Goal: Task Accomplishment & Management: Manage account settings

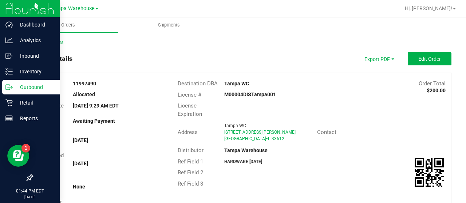
click at [22, 87] on p "Outbound" at bounding box center [35, 87] width 44 height 9
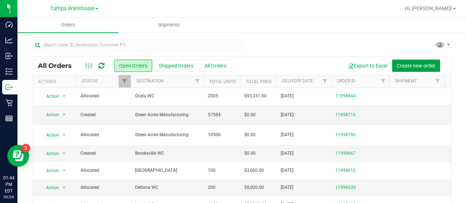
click at [409, 64] on span "Create new order" at bounding box center [416, 66] width 39 height 6
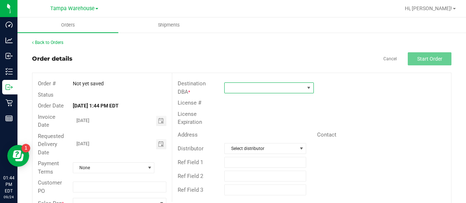
click at [250, 86] on span at bounding box center [265, 88] width 80 height 10
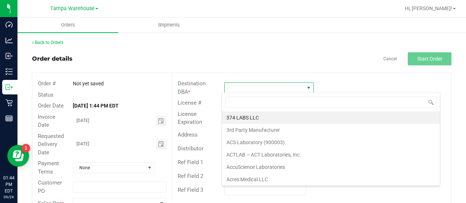
scroll to position [11, 88]
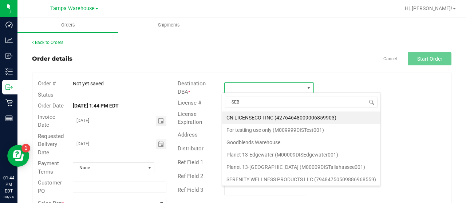
type input "SEBR"
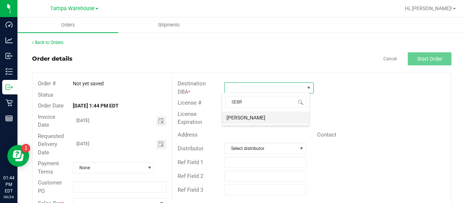
click at [249, 116] on li "[PERSON_NAME]" at bounding box center [265, 118] width 87 height 12
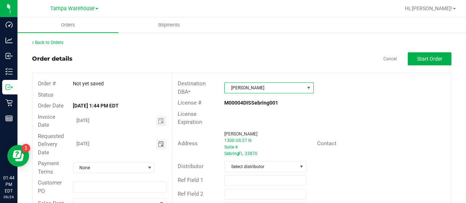
click at [158, 143] on span "Toggle calendar" at bounding box center [161, 145] width 6 height 6
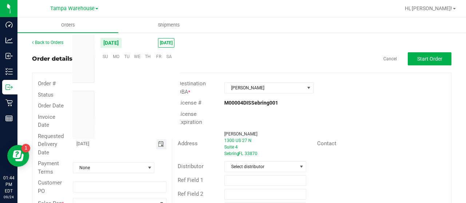
scroll to position [118004, 0]
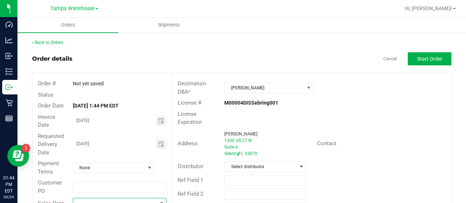
click at [112, 199] on span at bounding box center [115, 204] width 84 height 10
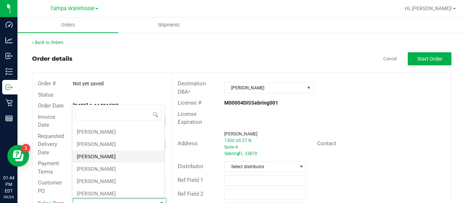
scroll to position [146, 0]
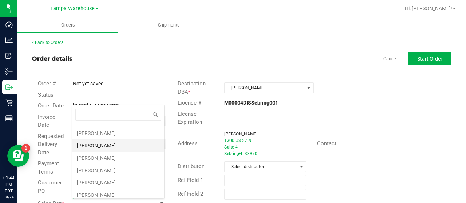
click at [109, 142] on li "[PERSON_NAME]" at bounding box center [118, 146] width 92 height 12
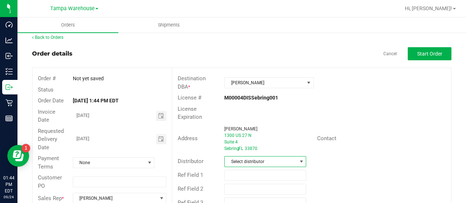
click at [275, 158] on span "Select distributor" at bounding box center [261, 162] width 72 height 10
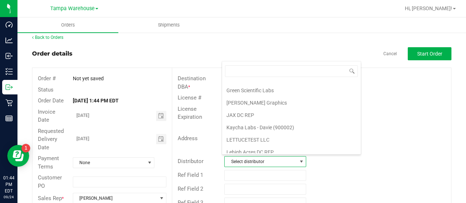
scroll to position [339, 0]
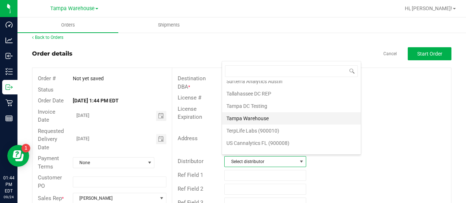
click at [264, 112] on li "Tampa Warehouse" at bounding box center [291, 118] width 139 height 12
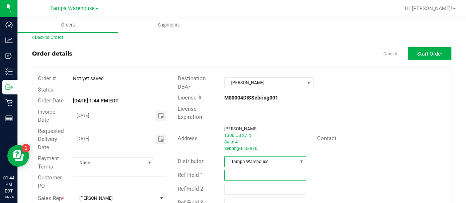
click at [254, 171] on input "text" at bounding box center [265, 175] width 82 height 11
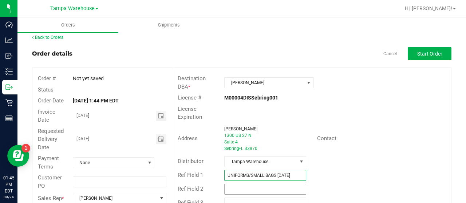
type input "UNIFORMS/SMALL BAGS [DATE]"
click at [238, 185] on input "text" at bounding box center [265, 189] width 82 height 11
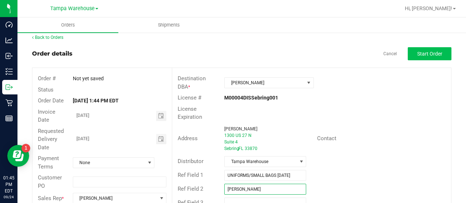
type input "[PERSON_NAME]"
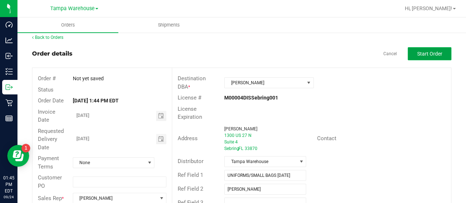
click at [417, 56] on span "Start Order" at bounding box center [429, 54] width 25 height 6
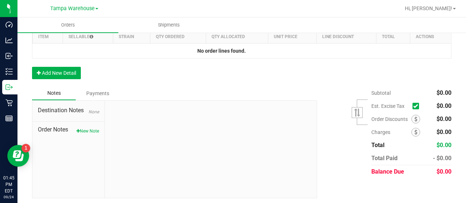
scroll to position [226, 0]
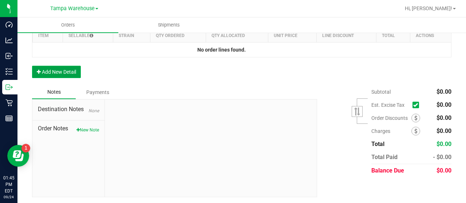
click at [67, 69] on button "Add New Detail" at bounding box center [56, 72] width 49 height 12
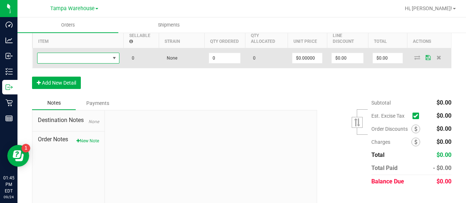
click at [86, 56] on span "NO DATA FOUND" at bounding box center [73, 58] width 72 height 10
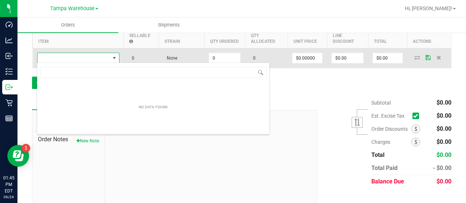
scroll to position [11, 82]
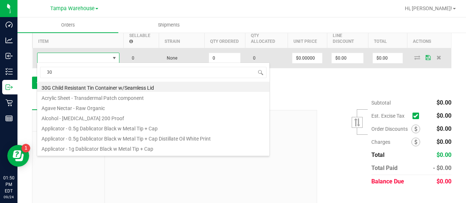
type input "3"
type input "1992300"
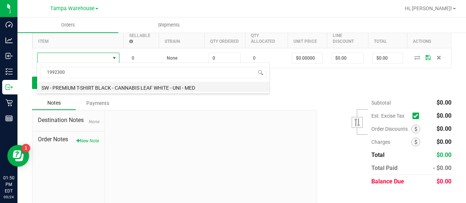
click at [156, 85] on li "SW - PREMIUM T-SHIRT BLACK - CANNABIS LEAF WHITE - UNI - MED" at bounding box center [153, 87] width 232 height 10
type input "0 ea"
type input "$10.45000"
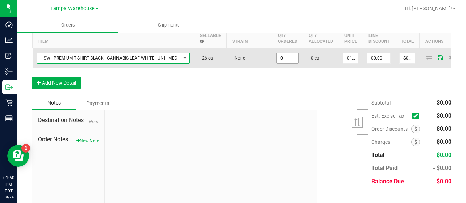
click at [288, 56] on input "0" at bounding box center [287, 58] width 21 height 10
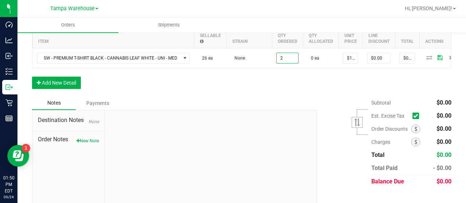
type input "2 ea"
type input "$20.90"
click at [293, 82] on div "Order Details Print All Labels Item Sellable Strain Qty Ordered Qty Allocated U…" at bounding box center [241, 53] width 419 height 86
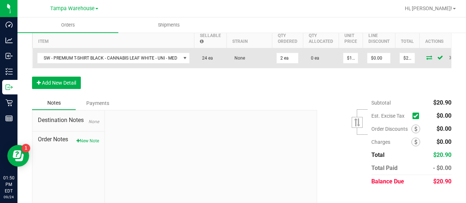
click at [426, 56] on icon at bounding box center [429, 57] width 6 height 4
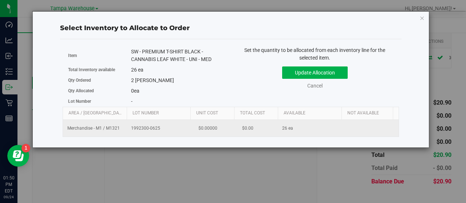
scroll to position [0, 75]
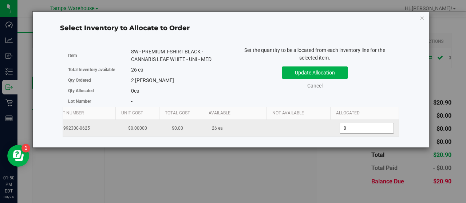
click at [347, 127] on span "0 0" at bounding box center [366, 128] width 54 height 11
type input "02"
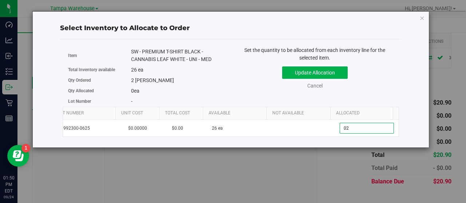
type input "2"
click at [366, 76] on div "Update Allocation Cancel" at bounding box center [314, 76] width 157 height 27
click at [340, 72] on button "Update Allocation" at bounding box center [314, 73] width 65 height 12
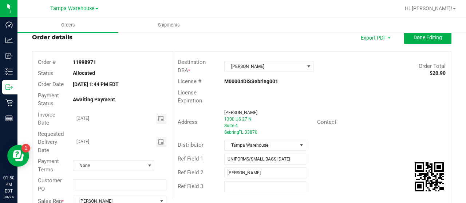
scroll to position [36, 0]
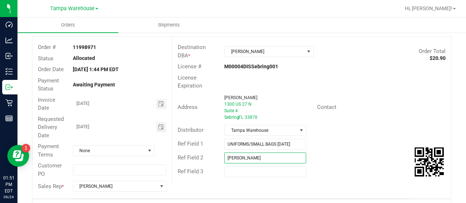
click at [233, 155] on input "[PERSON_NAME]" at bounding box center [265, 158] width 82 height 11
click at [333, 182] on div "Order # 11998971 Status Allocated Order Date [DATE] 1:44 PM EDT Payment Status …" at bounding box center [241, 118] width 418 height 162
click at [230, 157] on input "[PERSON_NAME]" at bounding box center [265, 158] width 82 height 11
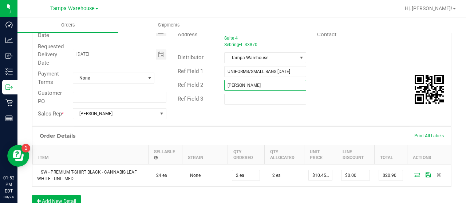
scroll to position [182, 0]
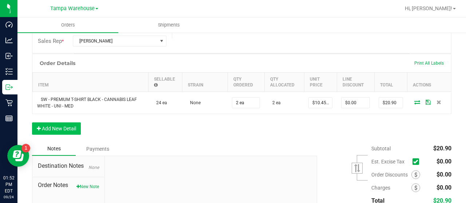
type input "[PERSON_NAME]"
click at [73, 128] on button "Add New Detail" at bounding box center [56, 129] width 49 height 12
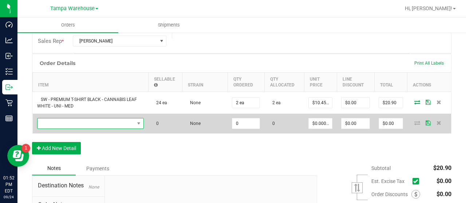
click at [103, 120] on span "NO DATA FOUND" at bounding box center [85, 124] width 97 height 10
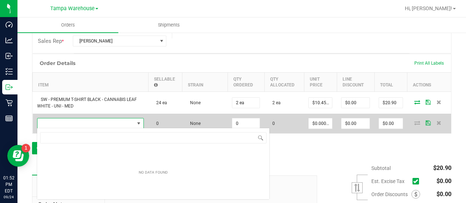
scroll to position [11, 105]
type input "3001626"
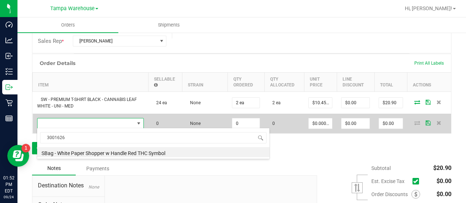
scroll to position [11, 103]
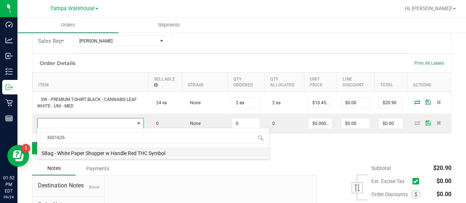
click at [130, 151] on li "SBag - White Paper Shopper w Handle Red THC Symbol" at bounding box center [153, 152] width 232 height 10
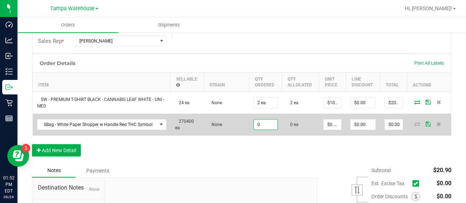
click at [266, 123] on input "0" at bounding box center [265, 125] width 23 height 10
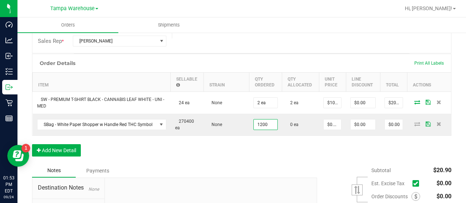
type input "1200 ea"
click at [286, 142] on div "Order Details Print All Labels Item Sellable Strain Qty Ordered Qty Allocated U…" at bounding box center [241, 109] width 419 height 110
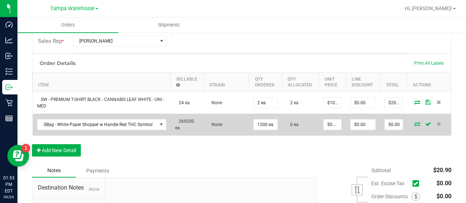
click at [414, 124] on icon at bounding box center [417, 124] width 6 height 4
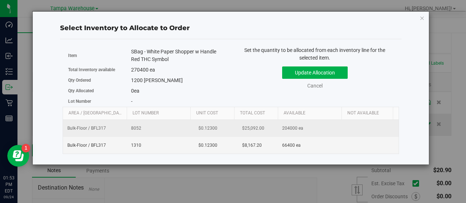
scroll to position [0, 75]
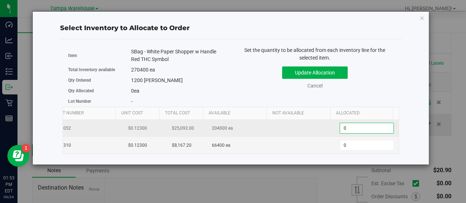
click at [348, 127] on span "0 0" at bounding box center [366, 128] width 54 height 11
type input "01200"
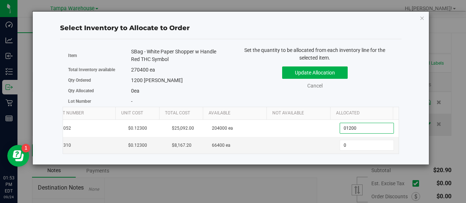
type input "1,200"
click at [363, 79] on div "Update Allocation Cancel" at bounding box center [314, 76] width 157 height 27
click at [339, 72] on button "Update Allocation" at bounding box center [314, 73] width 65 height 12
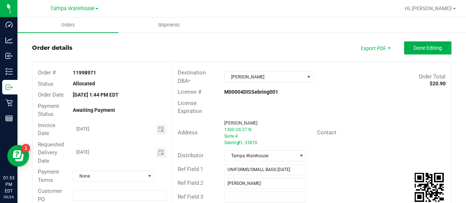
scroll to position [0, 0]
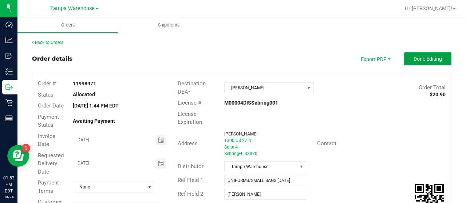
click at [413, 56] on span "Done Editing" at bounding box center [427, 59] width 28 height 6
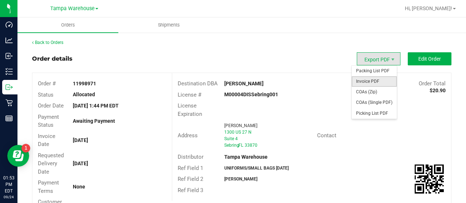
click at [372, 79] on span "Invoice PDF" at bounding box center [373, 81] width 45 height 11
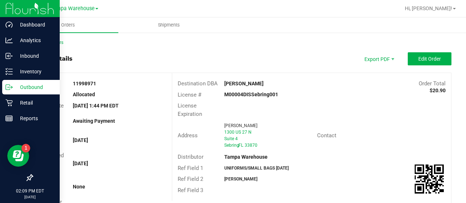
click at [28, 86] on p "Outbound" at bounding box center [35, 87] width 44 height 9
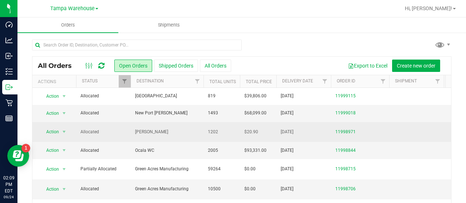
click at [126, 132] on span "Allocated" at bounding box center [103, 132] width 46 height 7
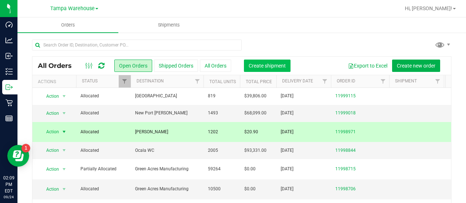
click at [268, 65] on span "Create shipment" at bounding box center [267, 66] width 37 height 6
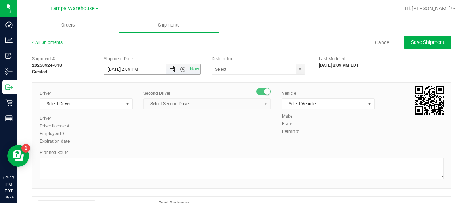
click at [170, 68] on span "Open the date view" at bounding box center [172, 70] width 6 height 6
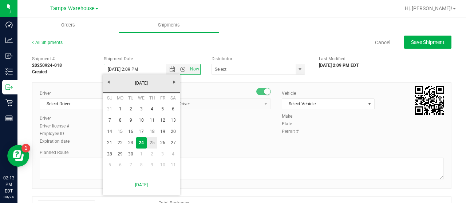
click at [152, 141] on link "25" at bounding box center [152, 143] width 11 height 11
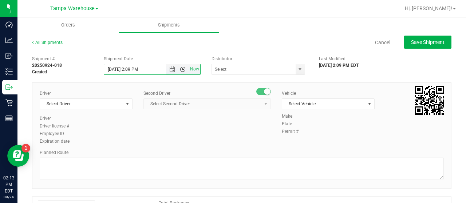
click at [180, 68] on span "Open the time view" at bounding box center [183, 70] width 6 height 6
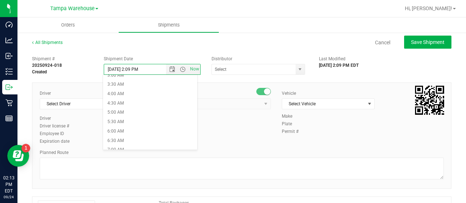
scroll to position [73, 0]
click at [124, 128] on li "6:30 AM" at bounding box center [150, 129] width 94 height 9
type input "[DATE] 6:30 AM"
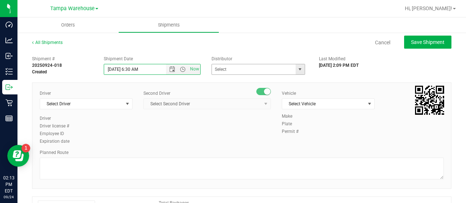
click at [297, 68] on span "select" at bounding box center [300, 70] width 6 height 6
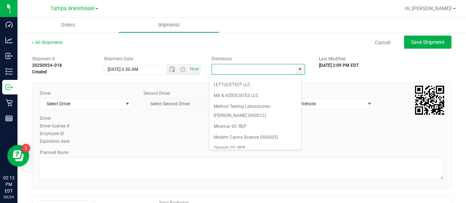
scroll to position [285, 0]
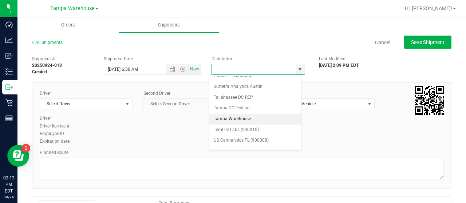
click at [238, 114] on li "Tampa Warehouse" at bounding box center [255, 119] width 92 height 11
type input "Tampa Warehouse"
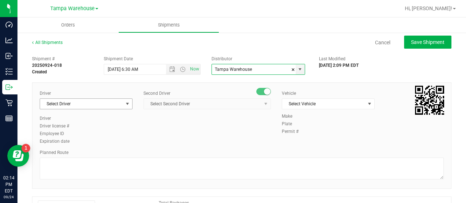
click at [126, 103] on span "select" at bounding box center [127, 104] width 6 height 6
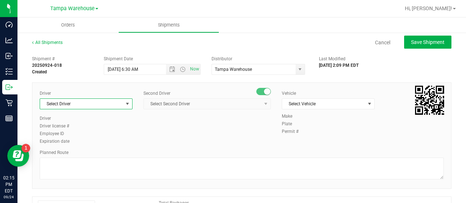
click at [119, 103] on span "Select Driver" at bounding box center [81, 104] width 83 height 10
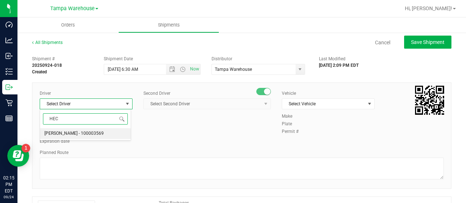
click at [86, 134] on span "[PERSON_NAME] - 100003569" at bounding box center [73, 133] width 59 height 9
type input "HEC"
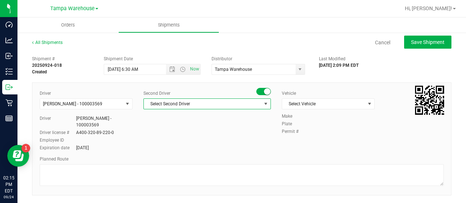
click at [214, 103] on span "Select Second Driver" at bounding box center [203, 104] width 118 height 10
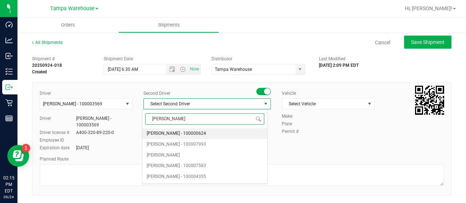
type input "DANN"
click at [188, 131] on span "[PERSON_NAME] - 100004355" at bounding box center [176, 133] width 59 height 9
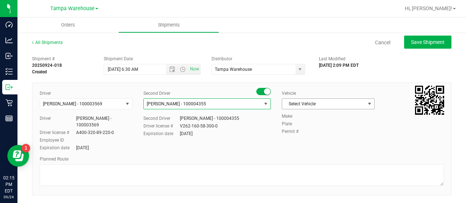
click at [326, 102] on span "Select Vehicle" at bounding box center [323, 104] width 83 height 10
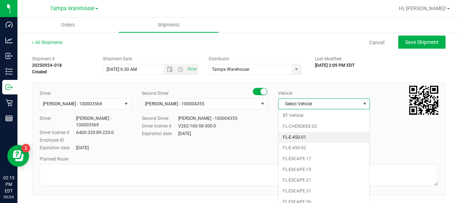
click at [330, 136] on li "FL-E-450-01" at bounding box center [324, 137] width 91 height 11
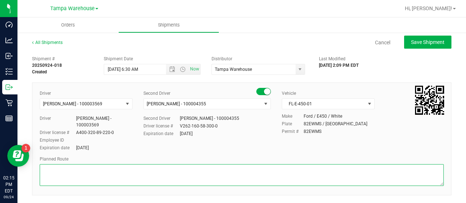
click at [79, 164] on textarea at bounding box center [242, 175] width 404 height 22
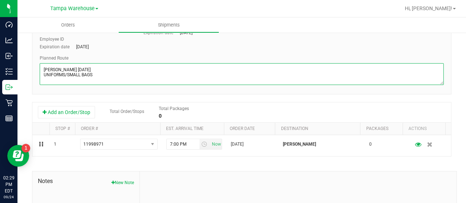
scroll to position [109, 0]
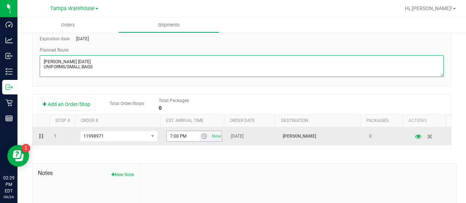
click at [201, 134] on span "select" at bounding box center [204, 137] width 6 height 6
type textarea "[PERSON_NAME] [DATE] UNIFORMS/SMALL BAGS"
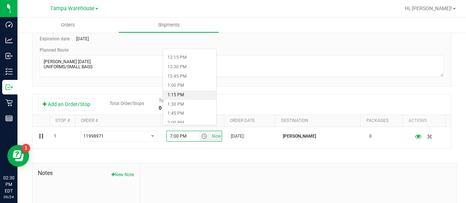
scroll to position [437, 0]
click at [187, 85] on li "12:30 PM" at bounding box center [189, 86] width 53 height 9
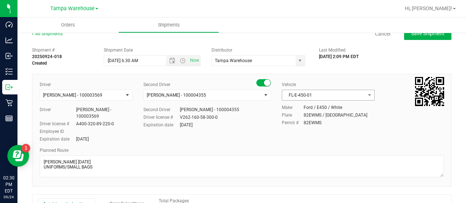
scroll to position [0, 0]
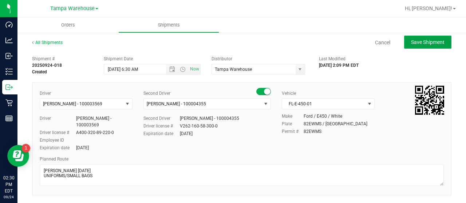
click at [420, 39] on span "Save Shipment" at bounding box center [427, 42] width 33 height 6
type input "[DATE] 10:30 AM"
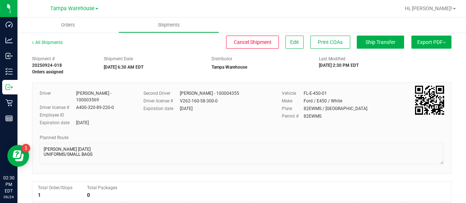
click at [420, 40] on span "Export PDF" at bounding box center [431, 42] width 28 height 6
click at [416, 69] on span "Manifest by Lot" at bounding box center [412, 69] width 30 height 5
click at [381, 42] on span "Ship Transfer" at bounding box center [380, 42] width 30 height 6
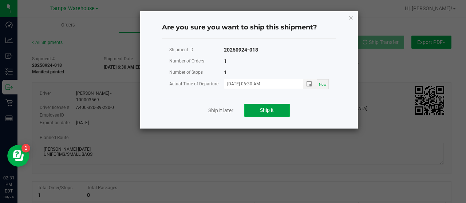
click at [276, 110] on button "Ship it" at bounding box center [266, 110] width 45 height 13
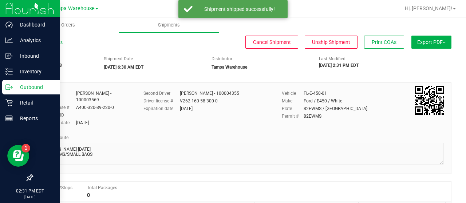
click at [36, 86] on p "Outbound" at bounding box center [35, 87] width 44 height 9
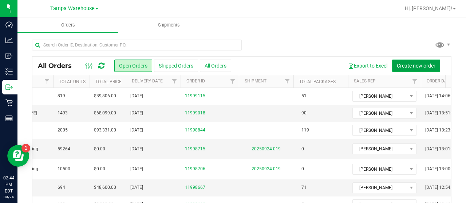
click at [404, 64] on span "Create new order" at bounding box center [416, 66] width 39 height 6
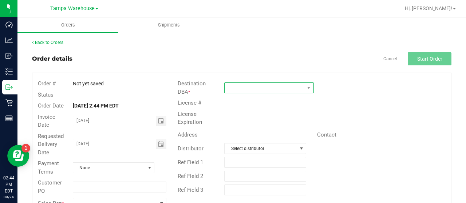
click at [272, 85] on span at bounding box center [265, 88] width 80 height 10
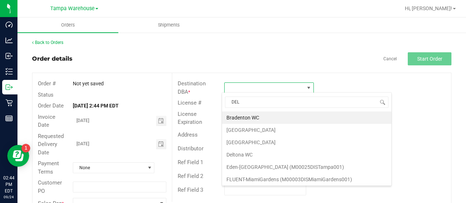
type input "DELT"
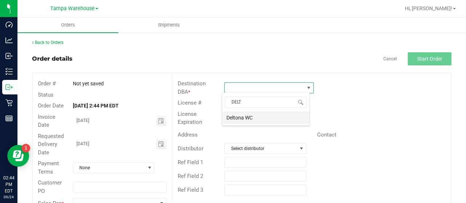
click at [252, 115] on li "Deltona WC" at bounding box center [265, 118] width 87 height 12
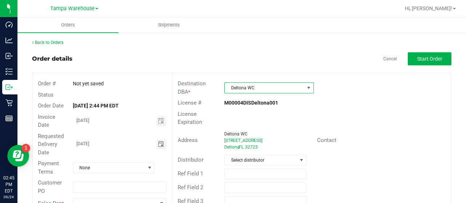
click at [160, 143] on span "Toggle calendar" at bounding box center [161, 145] width 6 height 6
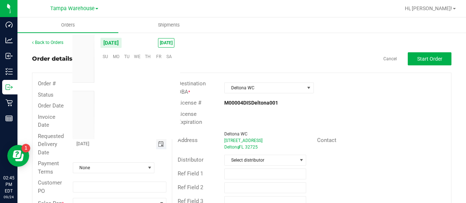
scroll to position [118004, 0]
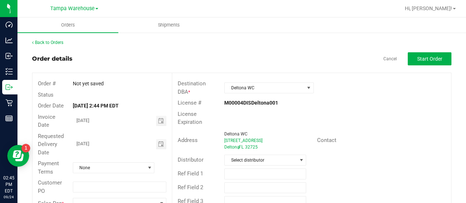
click at [354, 115] on div "License Expiration" at bounding box center [311, 118] width 279 height 19
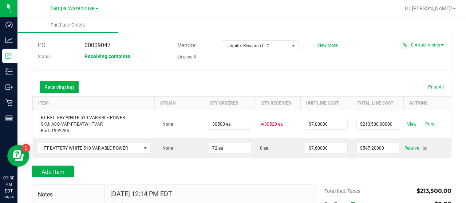
scroll to position [36, 0]
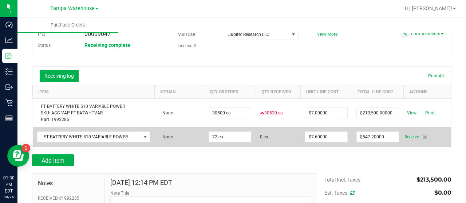
click at [407, 136] on span "Receive" at bounding box center [411, 137] width 15 height 9
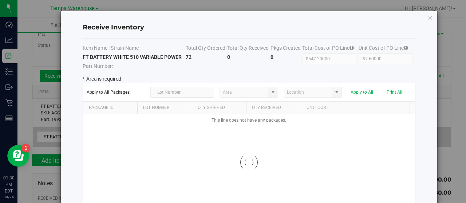
type input "State Pantry 1"
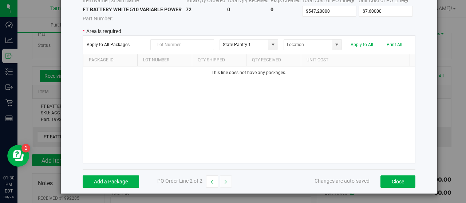
scroll to position [48, 0]
click at [104, 180] on button "Add a Package" at bounding box center [111, 181] width 56 height 12
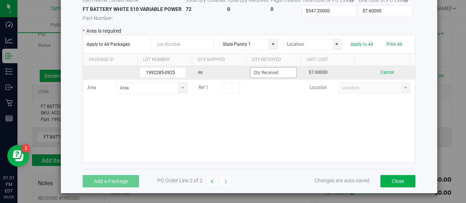
type input "1992285-0925"
click at [255, 74] on input at bounding box center [273, 73] width 46 height 10
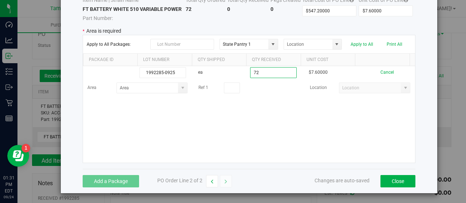
type input "72 ea"
click at [213, 119] on kendo-grid-list "1992285-0925 ea 72 ea $7.60000 Cancel Area Ref 1 Location" at bounding box center [249, 114] width 332 height 97
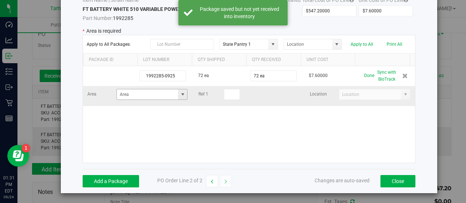
click at [180, 93] on span at bounding box center [183, 95] width 6 height 6
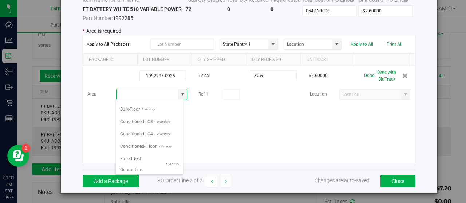
scroll to position [103, 0]
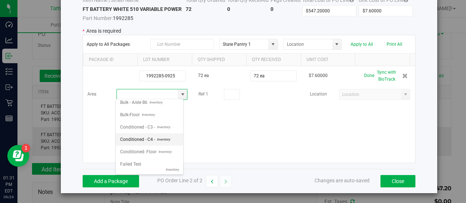
click at [151, 137] on span "Conditioned - C4 -" at bounding box center [137, 139] width 35 height 11
type input "Conditioned - C4 -"
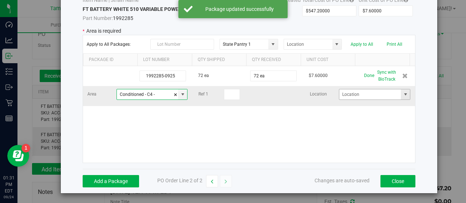
click at [402, 94] on span at bounding box center [405, 95] width 6 height 6
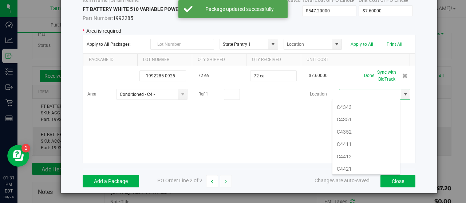
scroll to position [388, 0]
click at [363, 108] on li "C4411" at bounding box center [365, 114] width 67 height 12
type input "C4411"
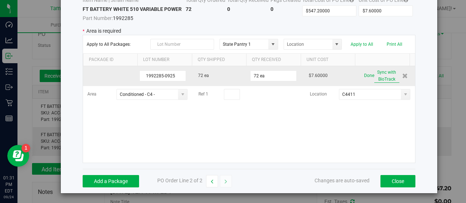
click at [374, 73] on button "Sync with BioTrack" at bounding box center [386, 76] width 25 height 14
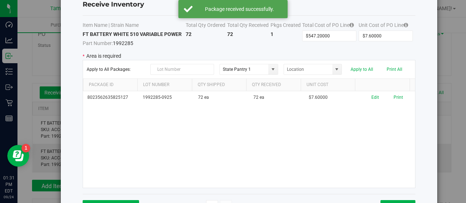
scroll to position [0, 0]
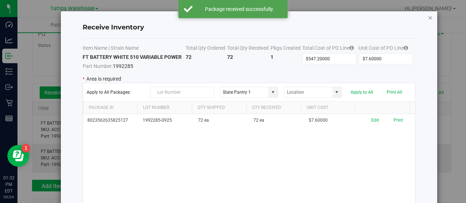
click at [428, 17] on icon "Close modal" at bounding box center [430, 17] width 5 height 9
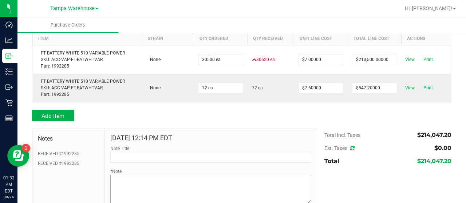
scroll to position [132, 0]
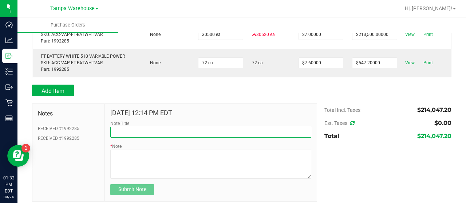
click at [131, 127] on input "Note Title" at bounding box center [210, 132] width 201 height 11
type input "r"
type input "RECEIVED #1992285"
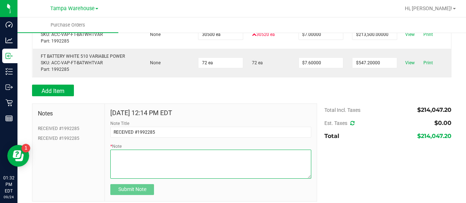
click at [165, 150] on textarea "* Note" at bounding box center [210, 164] width 201 height 29
click at [111, 150] on textarea "* Note" at bounding box center [210, 164] width 201 height 29
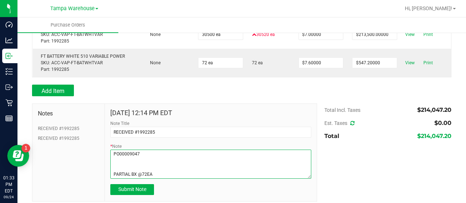
click at [151, 150] on textarea "* Note" at bounding box center [210, 164] width 201 height 29
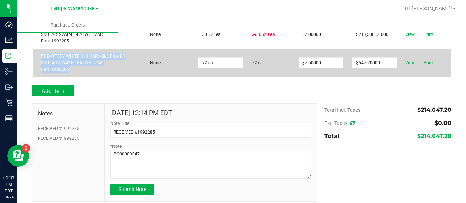
drag, startPoint x: 41, startPoint y: 49, endPoint x: 71, endPoint y: 63, distance: 33.7
click at [71, 63] on div "FT BATTERY WHITE 510 VARIABLE POWER SKU: ACC-VAP-FT-BATWHTVAR Part: 1992285" at bounding box center [87, 63] width 101 height 20
copy div "FT BATTERY WHITE 510 VARIABLE POWER SKU: ACC-VAP-FT-BATWHTVAR Part: 1992285"
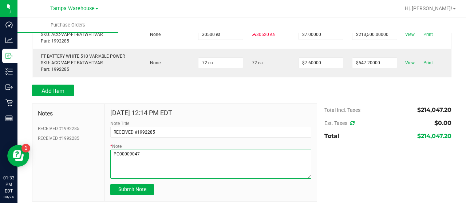
click at [149, 150] on textarea "* Note" at bounding box center [210, 164] width 201 height 29
paste textarea "FT BATTERY WHITE 510 VARIABLE POWER SKU: ACC-VAP-FT-BATWHTVAR Part: 1992285"
click at [153, 169] on textarea "* Note" at bounding box center [210, 164] width 201 height 29
click at [112, 170] on textarea "* Note" at bounding box center [210, 164] width 201 height 29
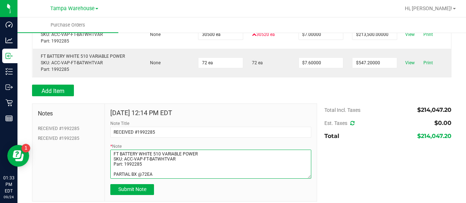
scroll to position [11, 0]
click at [175, 169] on textarea "* Note" at bounding box center [210, 164] width 201 height 29
type textarea "PO00009047 FT BATTERY WHITE 510 VARIABLE POWER SKU: ACC-VAP-FT-BATWHTVAR Part: …"
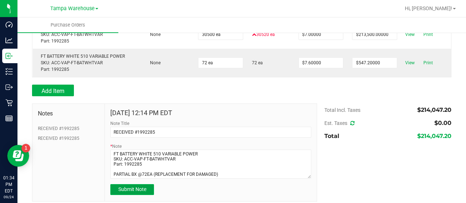
click at [136, 187] on span "Submit Note" at bounding box center [132, 190] width 28 height 6
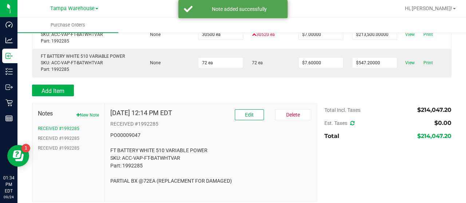
scroll to position [0, 0]
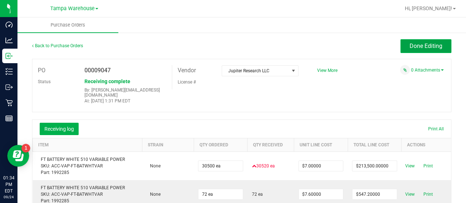
click at [400, 45] on button "Done Editing" at bounding box center [425, 46] width 51 height 14
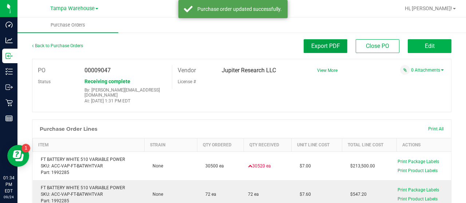
click at [324, 44] on span "Export PDF" at bounding box center [325, 46] width 29 height 7
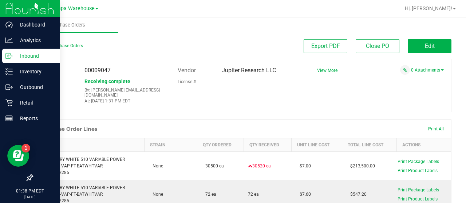
click at [26, 57] on p "Inbound" at bounding box center [35, 56] width 44 height 9
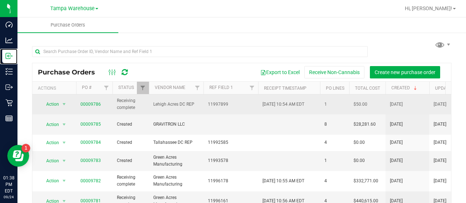
scroll to position [36, 0]
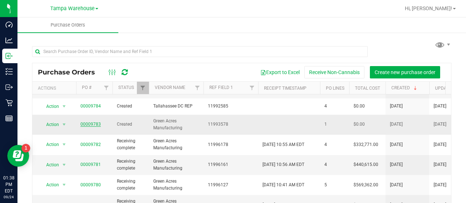
click at [93, 122] on link "00009783" at bounding box center [90, 124] width 20 height 5
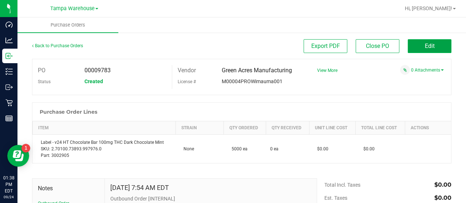
click at [410, 45] on button "Edit" at bounding box center [430, 46] width 44 height 14
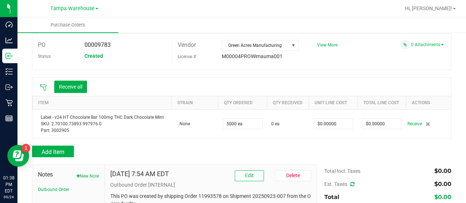
scroll to position [36, 0]
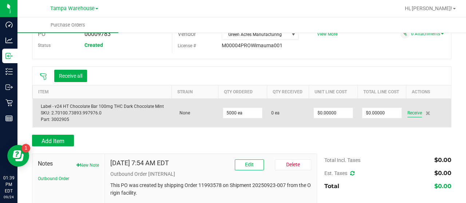
click at [414, 113] on span "Receive" at bounding box center [414, 113] width 15 height 9
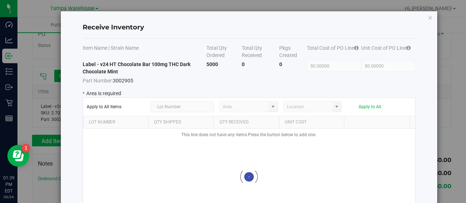
type input "State Pantry 1"
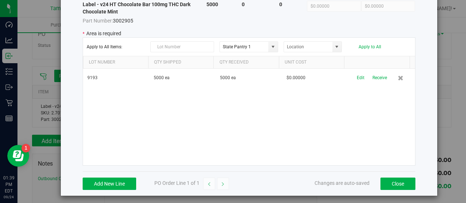
scroll to position [63, 0]
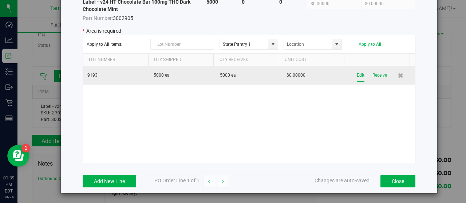
click at [357, 73] on button "Edit" at bounding box center [361, 75] width 8 height 13
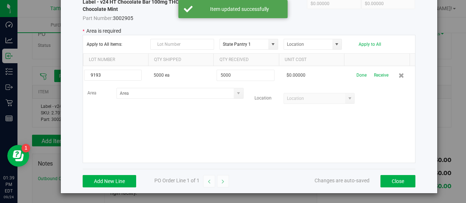
click at [235, 92] on span at bounding box center [238, 94] width 6 height 6
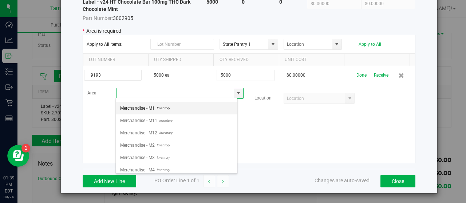
scroll to position [194, 0]
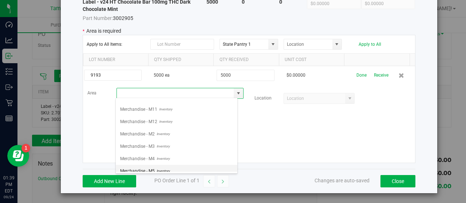
click at [175, 165] on li "Merchandise - M5 Inventory" at bounding box center [177, 171] width 122 height 12
type input "Merchandise - M5"
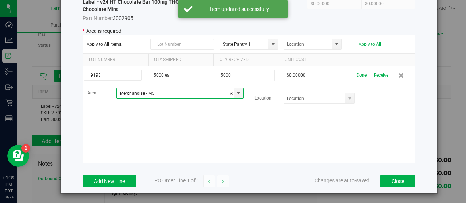
click at [347, 96] on span at bounding box center [350, 99] width 6 height 6
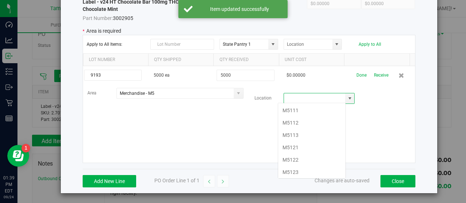
scroll to position [11, 68]
click at [306, 108] on li "M5111" at bounding box center [311, 110] width 67 height 12
type input "M5111"
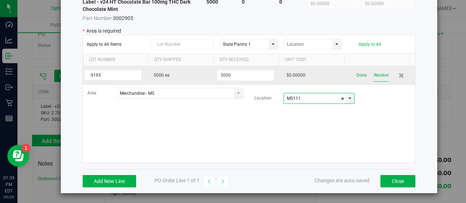
click at [374, 75] on button "Receive" at bounding box center [381, 75] width 15 height 13
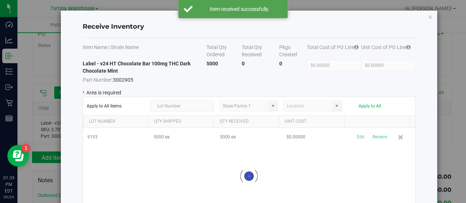
scroll to position [0, 0]
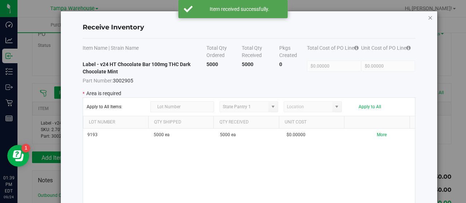
click at [428, 16] on icon "Close modal" at bounding box center [430, 17] width 5 height 9
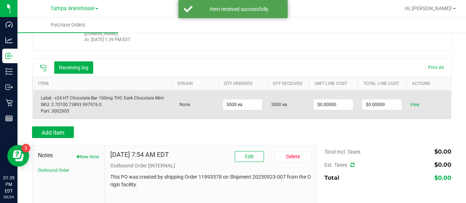
scroll to position [103, 0]
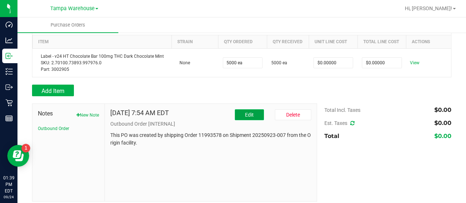
click at [245, 112] on span "Edit" at bounding box center [249, 115] width 9 height 6
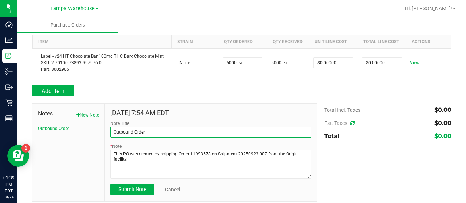
click at [165, 127] on input "Outbound Order" at bounding box center [210, 132] width 201 height 11
type input "Outbound Order (RECEIVING BACK FROM G. A.)"
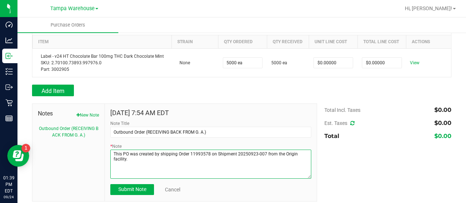
click at [129, 165] on textarea "* Note" at bounding box center [210, 164] width 201 height 29
type textarea "This PO was created by shipping Order 11993578 on Shipment 20250923-007 from th…"
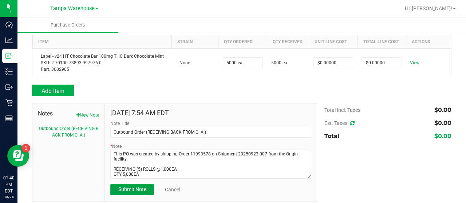
click at [134, 187] on span "Submit Note" at bounding box center [132, 190] width 28 height 6
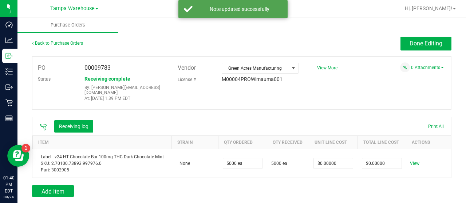
scroll to position [0, 0]
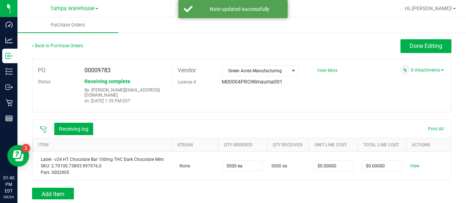
click at [327, 69] on span "View More" at bounding box center [327, 70] width 20 height 5
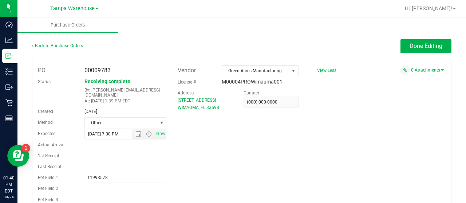
click at [127, 174] on input "11993578" at bounding box center [125, 177] width 82 height 11
click at [411, 44] on span "Done Editing" at bounding box center [425, 46] width 33 height 7
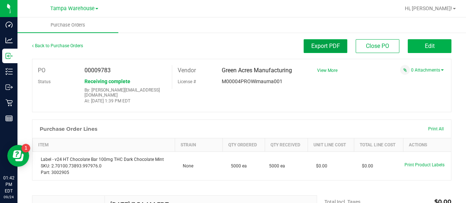
click at [314, 45] on span "Export PDF" at bounding box center [325, 46] width 29 height 7
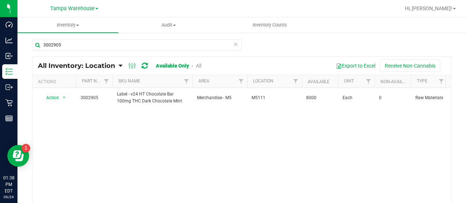
type input "3002905"
